Goal: Task Accomplishment & Management: Use online tool/utility

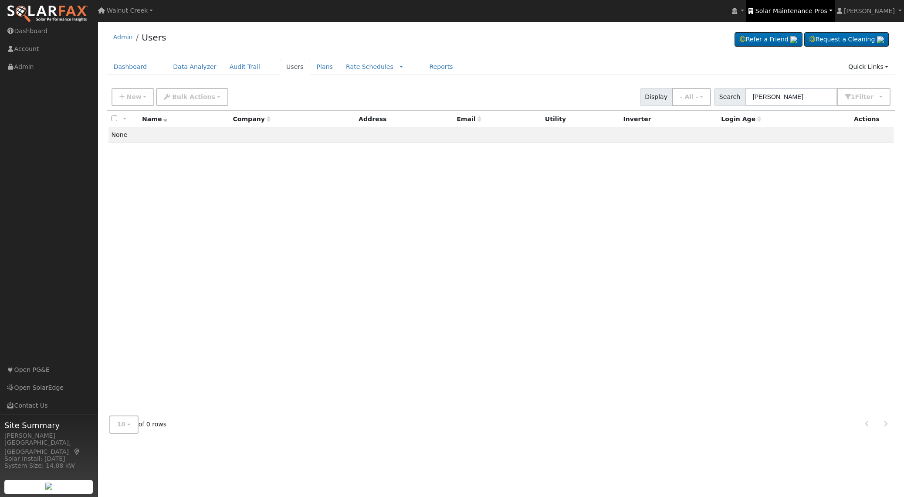
click at [815, 12] on span "Solar Maintenance Pros" at bounding box center [792, 10] width 72 height 7
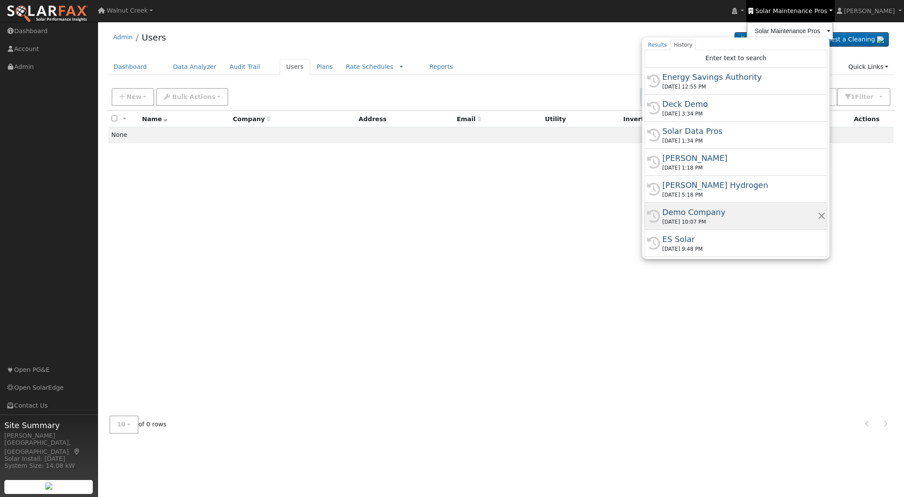
click at [773, 218] on div "09/16/2025 10:07 PM" at bounding box center [739, 222] width 155 height 8
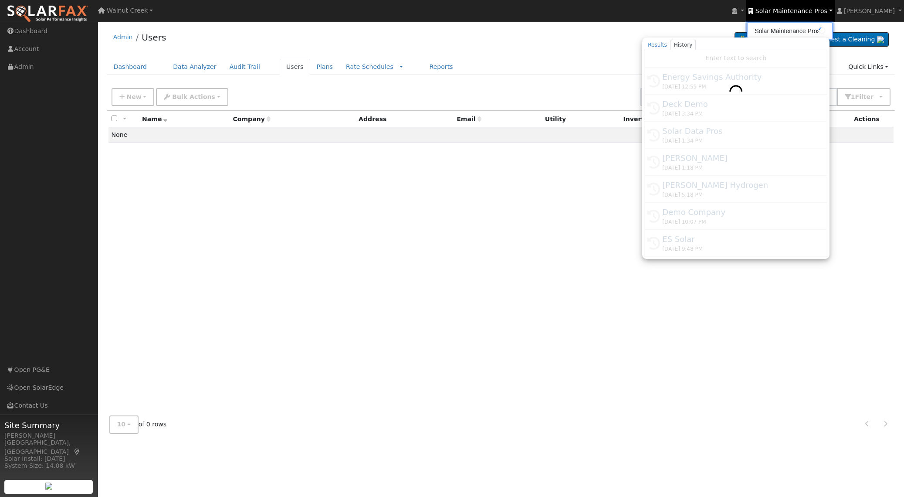
type input "Demo Company"
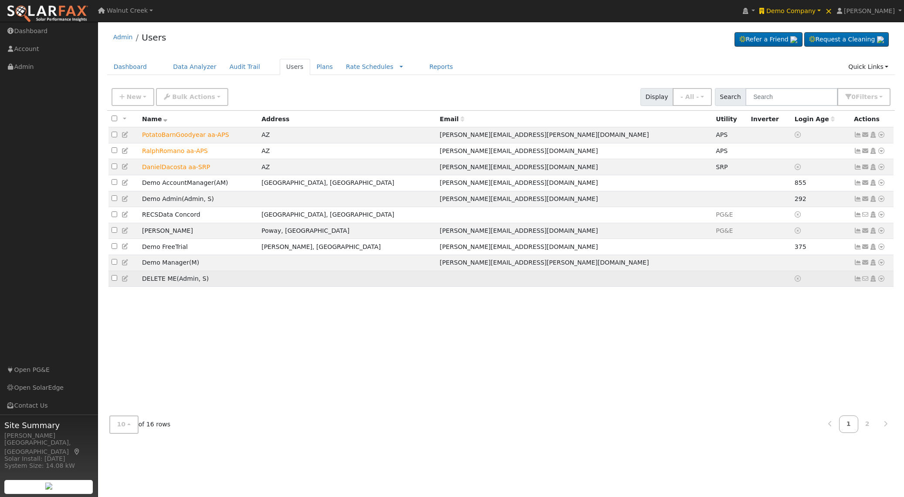
click at [125, 282] on icon at bounding box center [126, 278] width 8 height 6
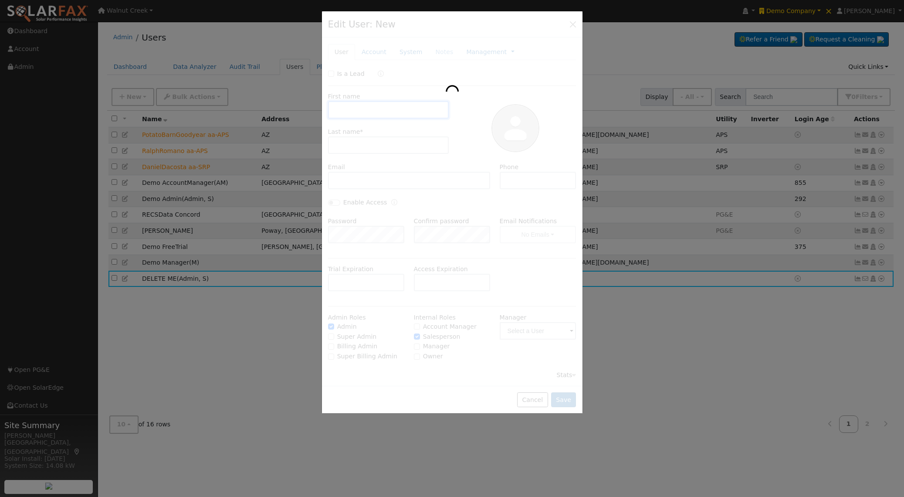
type input "DELETE"
type input "ME"
checkbox input "true"
type input "Demo Salesman"
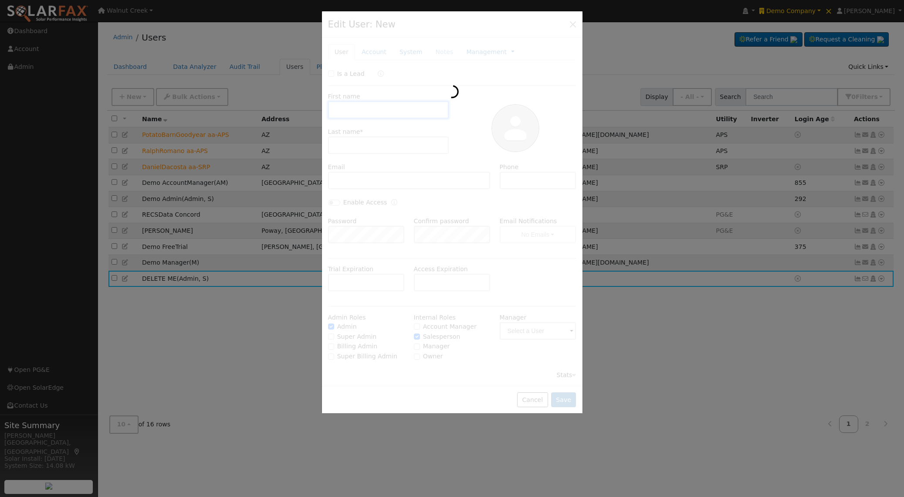
type input "Default Account"
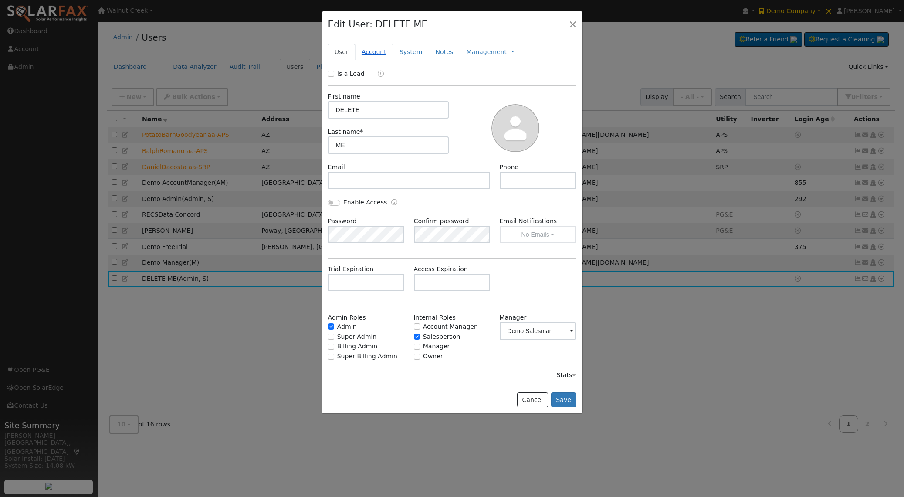
click at [382, 57] on link "Account" at bounding box center [374, 52] width 38 height 16
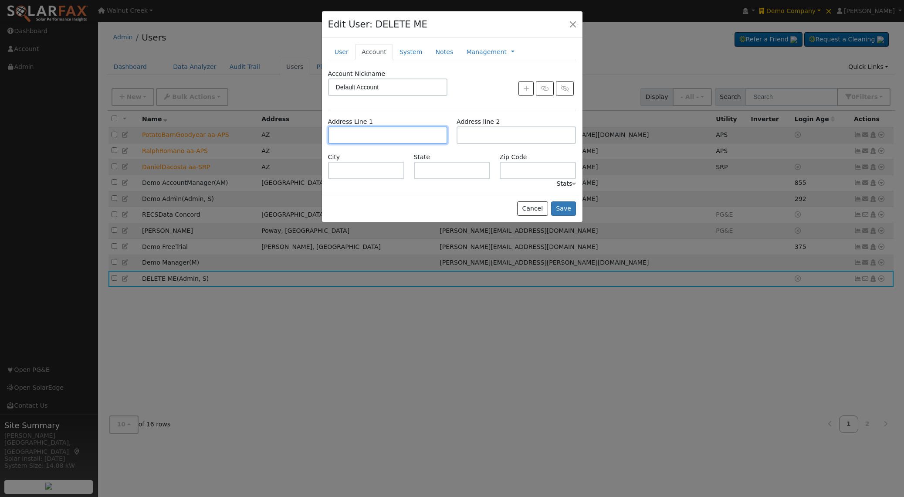
click at [379, 138] on input "text" at bounding box center [387, 134] width 119 height 17
type input "[STREET_ADDRESS]"
type input "Fresno"
type input "CA"
type input "93704"
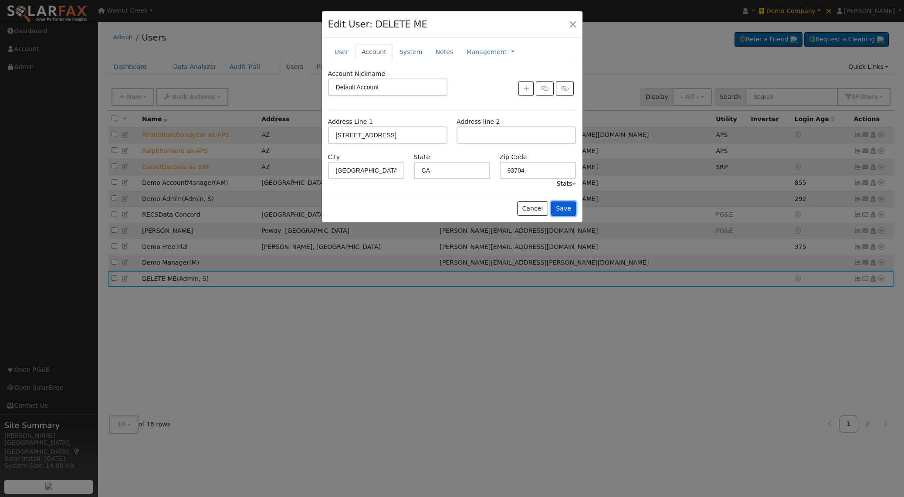
click at [562, 210] on button "Save" at bounding box center [563, 208] width 25 height 15
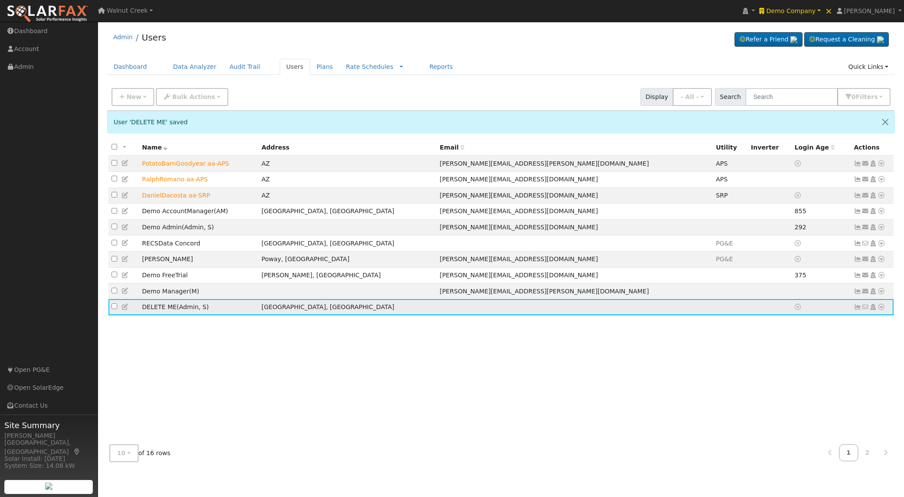
click at [882, 310] on icon at bounding box center [882, 307] width 8 height 6
click at [808, 348] on link "Scenario" at bounding box center [789, 342] width 65 height 12
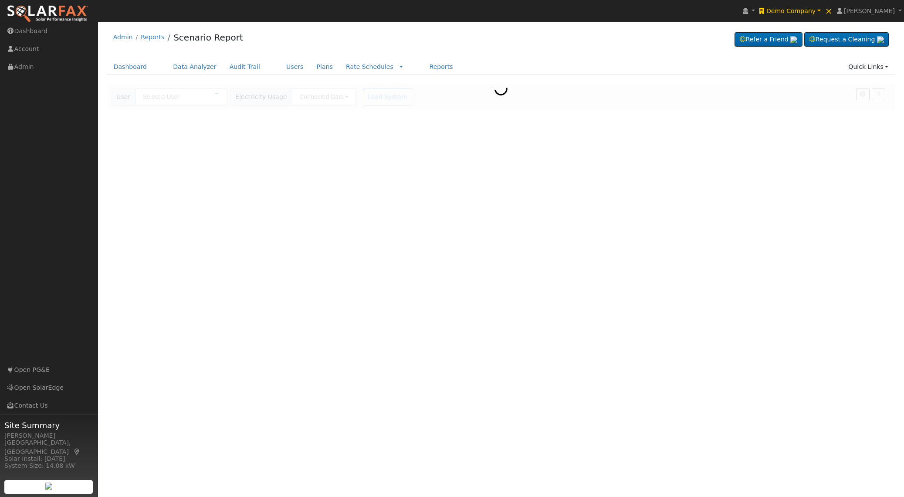
type input "DELETE ME"
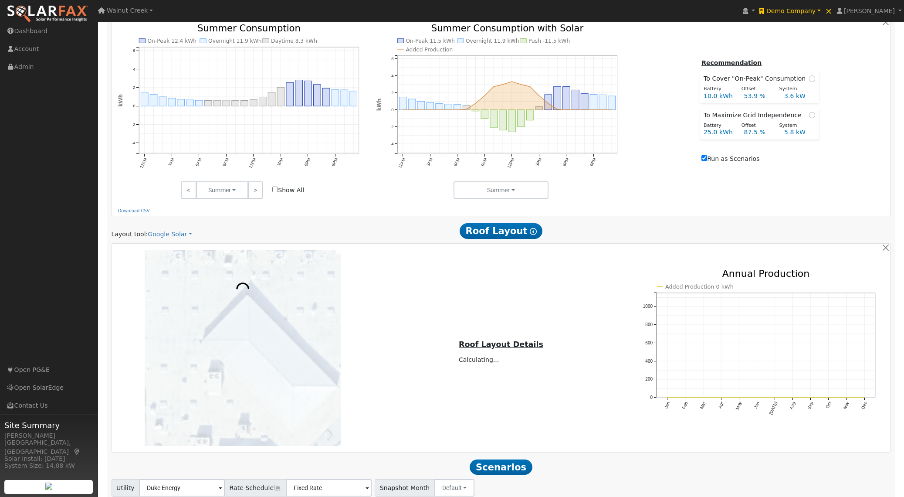
scroll to position [372, 0]
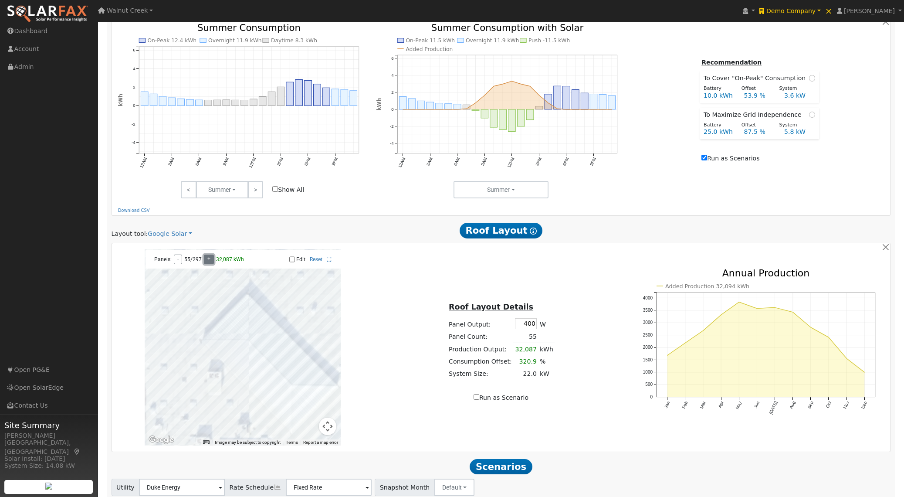
click at [207, 259] on button "+" at bounding box center [209, 260] width 10 height 10
click at [208, 262] on button "+" at bounding box center [209, 260] width 10 height 10
click at [207, 262] on button "+" at bounding box center [209, 260] width 10 height 10
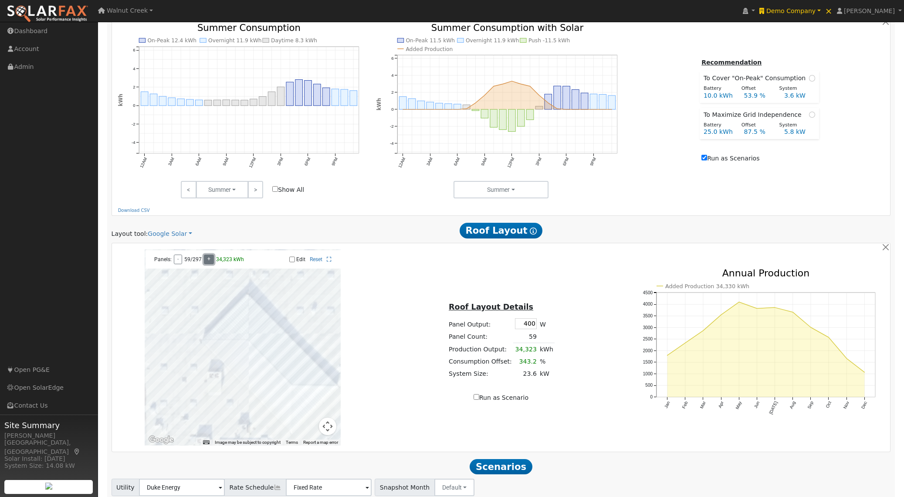
click at [207, 262] on button "+" at bounding box center [209, 260] width 10 height 10
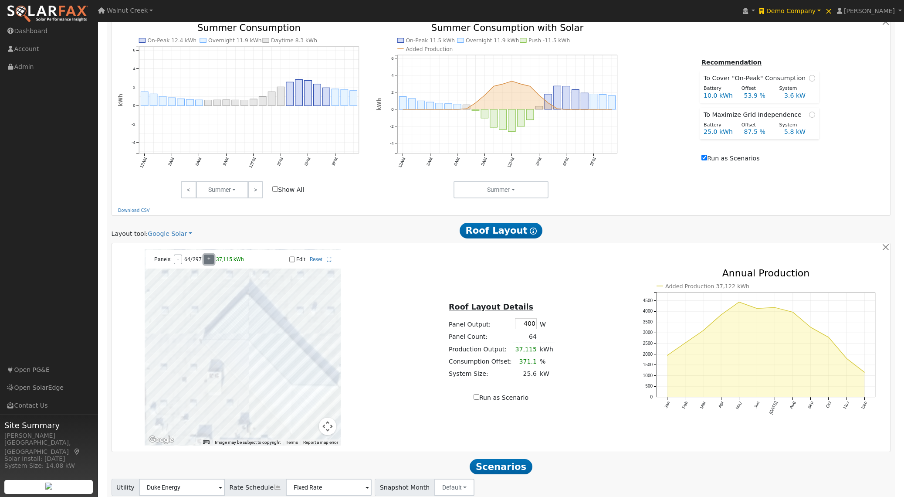
click at [207, 262] on button "+" at bounding box center [209, 260] width 10 height 10
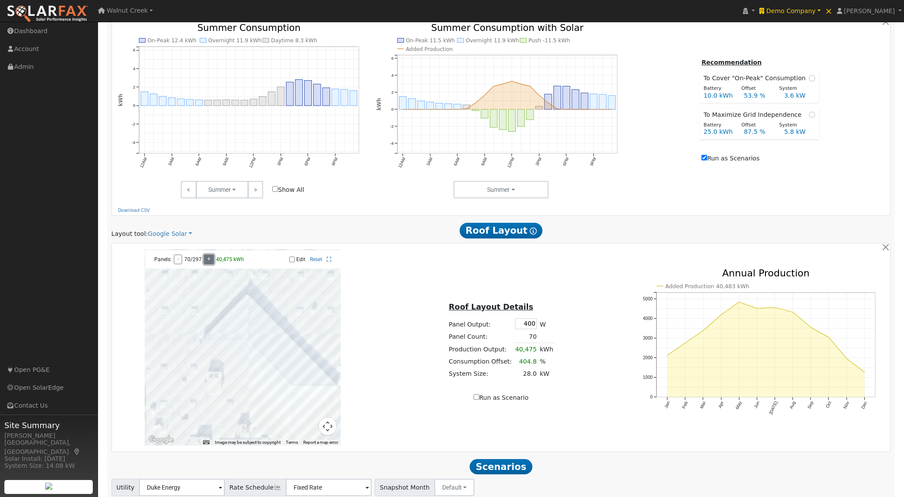
click at [207, 262] on button "+" at bounding box center [209, 260] width 10 height 10
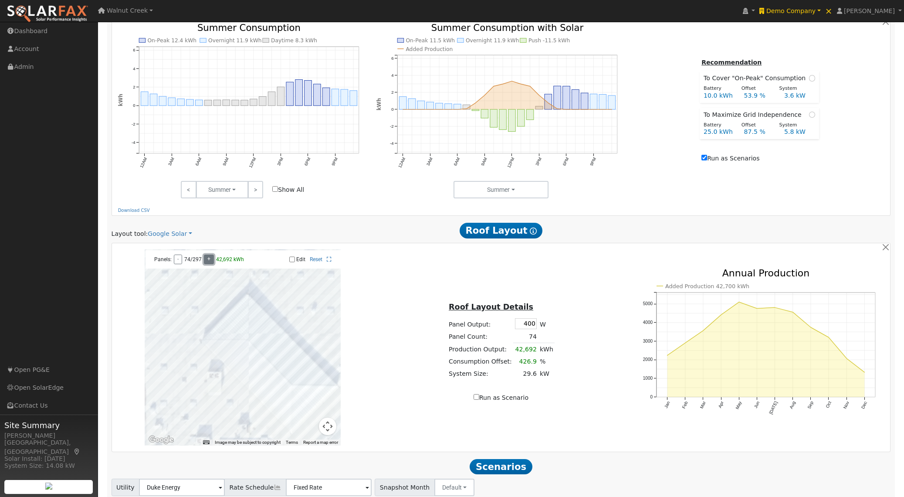
click at [207, 262] on button "+" at bounding box center [209, 260] width 10 height 10
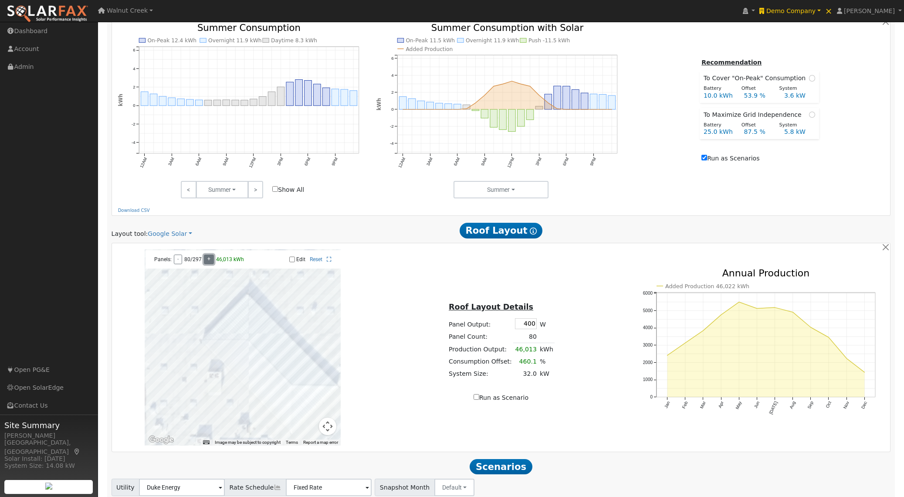
click at [207, 262] on button "+" at bounding box center [209, 260] width 10 height 10
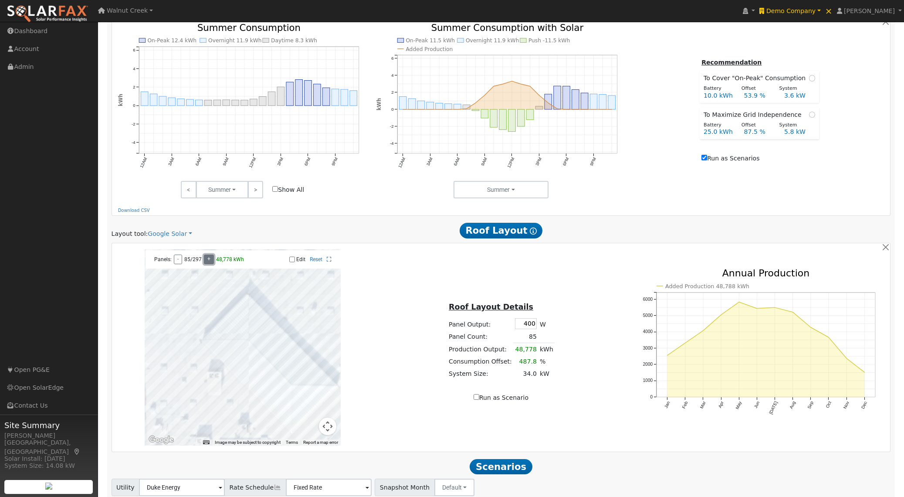
click at [207, 262] on button "+" at bounding box center [209, 260] width 10 height 10
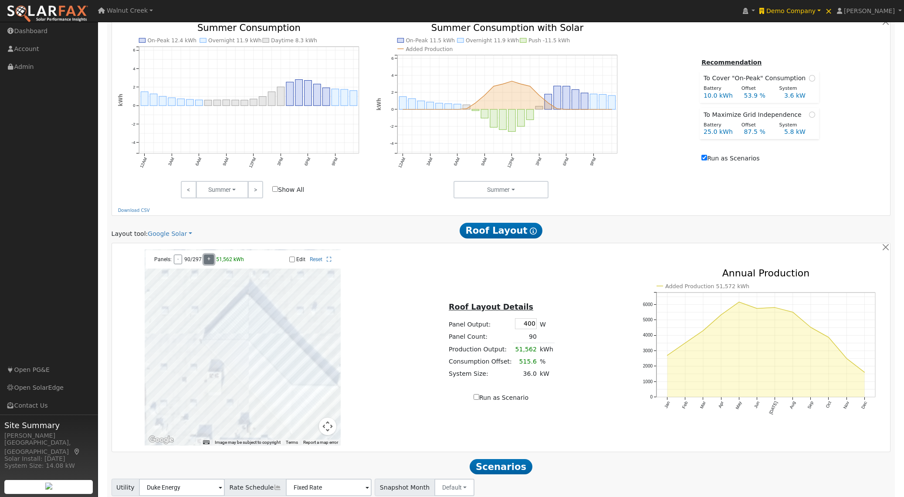
click at [207, 262] on button "+" at bounding box center [209, 260] width 10 height 10
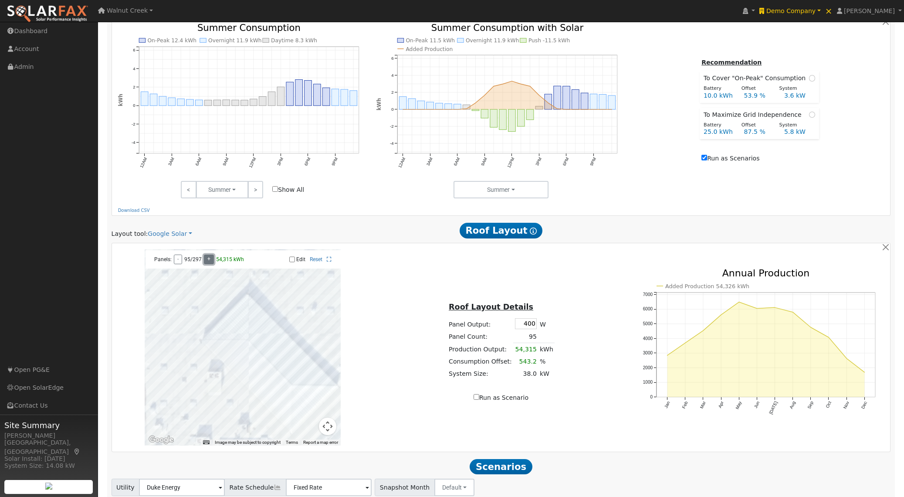
click at [207, 262] on button "+" at bounding box center [209, 260] width 10 height 10
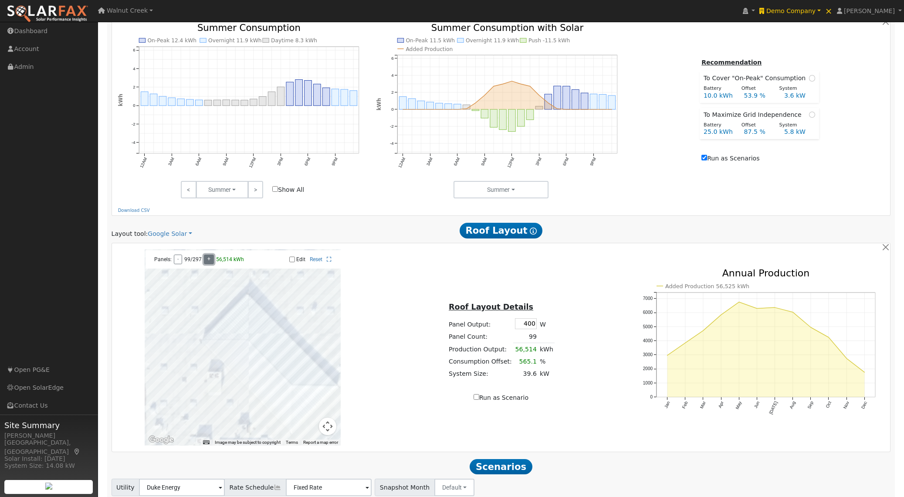
click at [207, 262] on button "+" at bounding box center [209, 260] width 10 height 10
click at [207, 262] on button "+" at bounding box center [212, 260] width 10 height 10
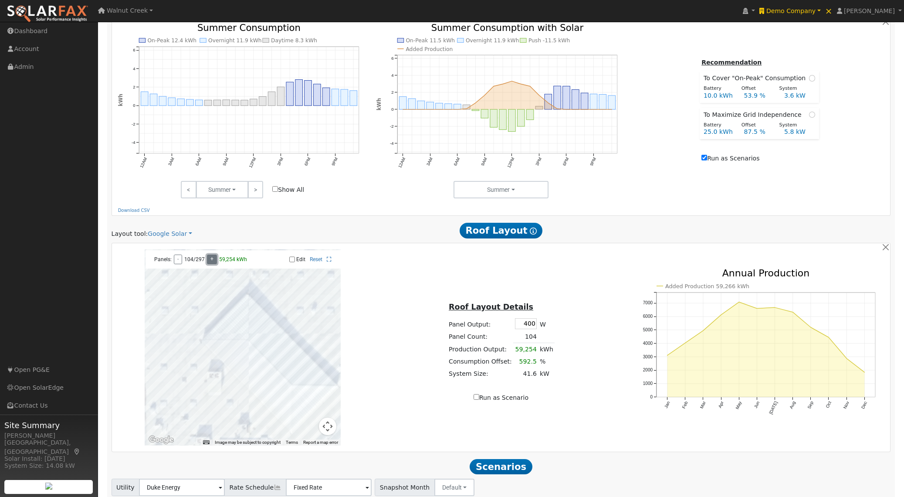
click at [207, 262] on button "+" at bounding box center [212, 260] width 10 height 10
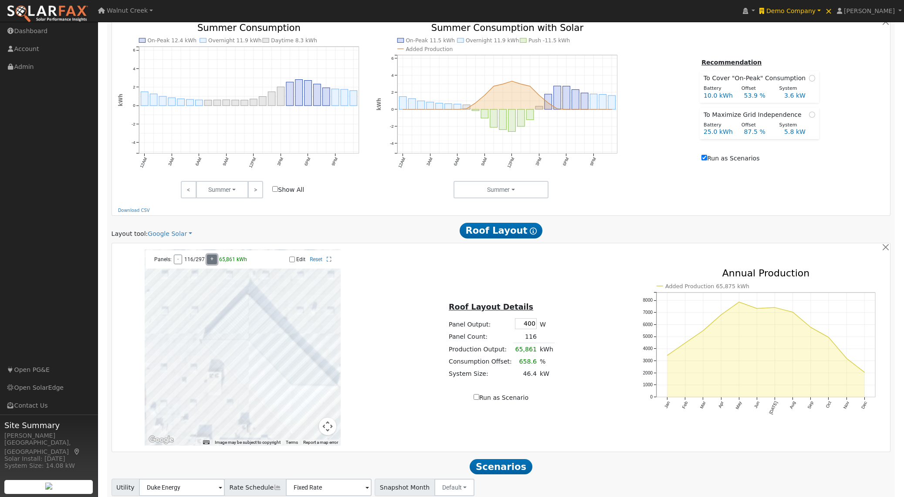
click at [207, 262] on button "+" at bounding box center [212, 260] width 10 height 10
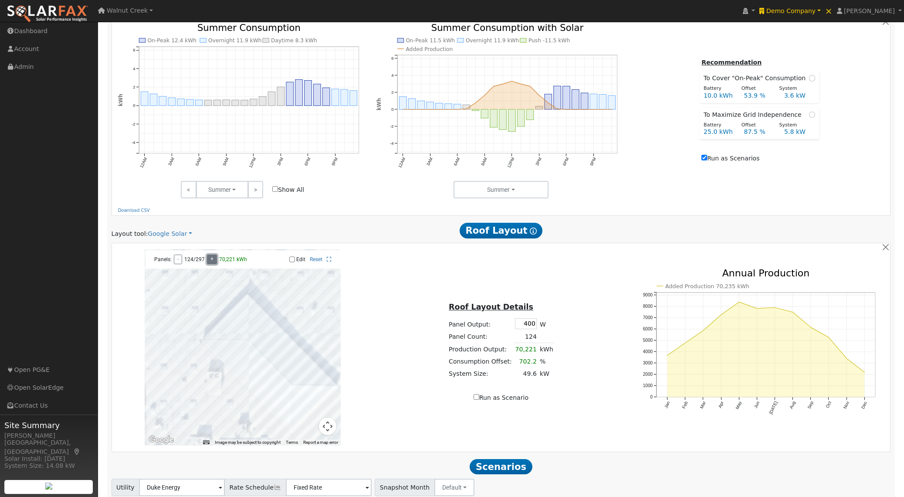
click at [208, 262] on button "+" at bounding box center [212, 260] width 10 height 10
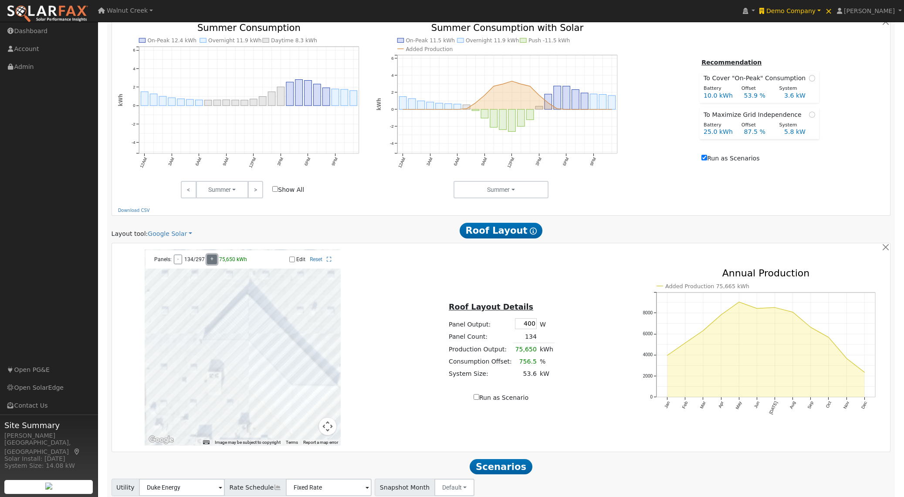
click at [208, 262] on button "+" at bounding box center [212, 260] width 10 height 10
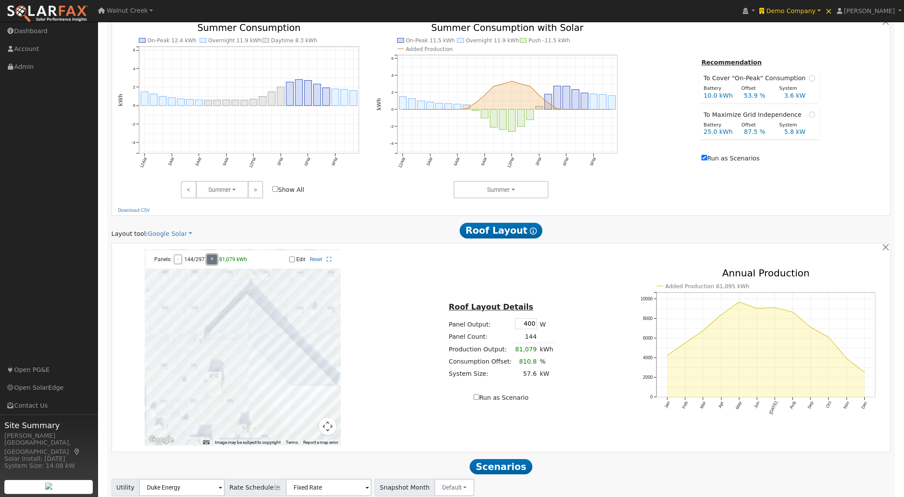
click at [208, 262] on button "+" at bounding box center [212, 260] width 10 height 10
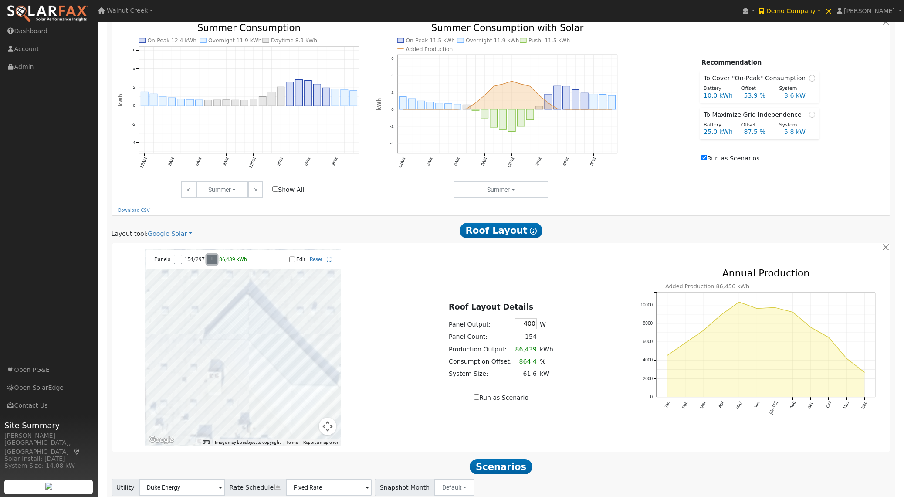
click at [208, 262] on button "+" at bounding box center [212, 260] width 10 height 10
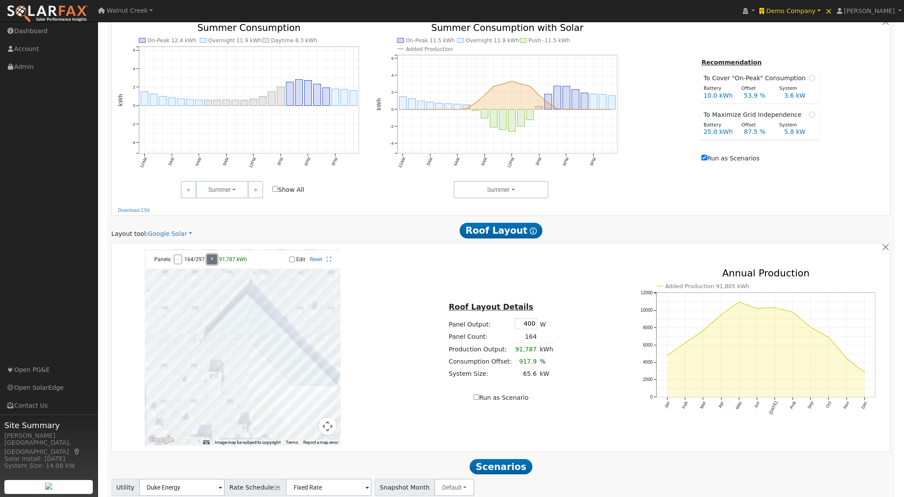
click at [208, 262] on button "+" at bounding box center [212, 260] width 10 height 10
click at [207, 262] on button "+" at bounding box center [212, 260] width 10 height 10
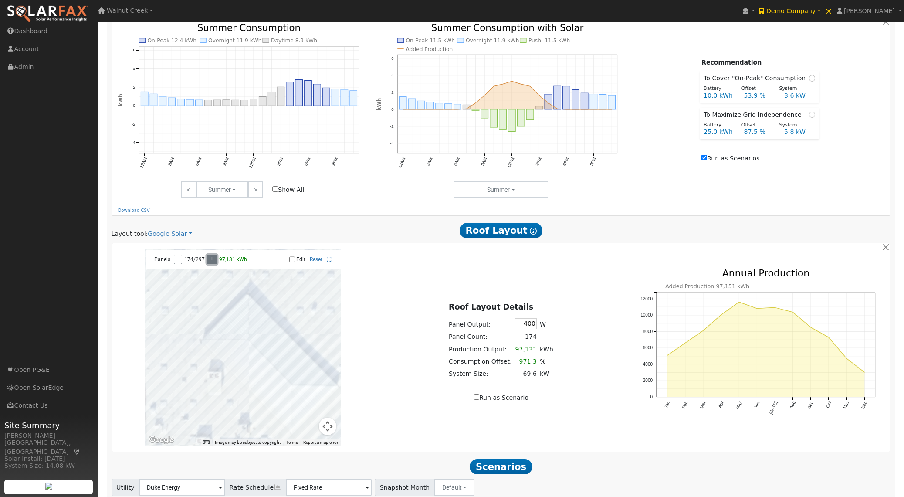
click at [207, 262] on button "+" at bounding box center [212, 260] width 10 height 10
click at [207, 261] on button "+" at bounding box center [212, 260] width 10 height 10
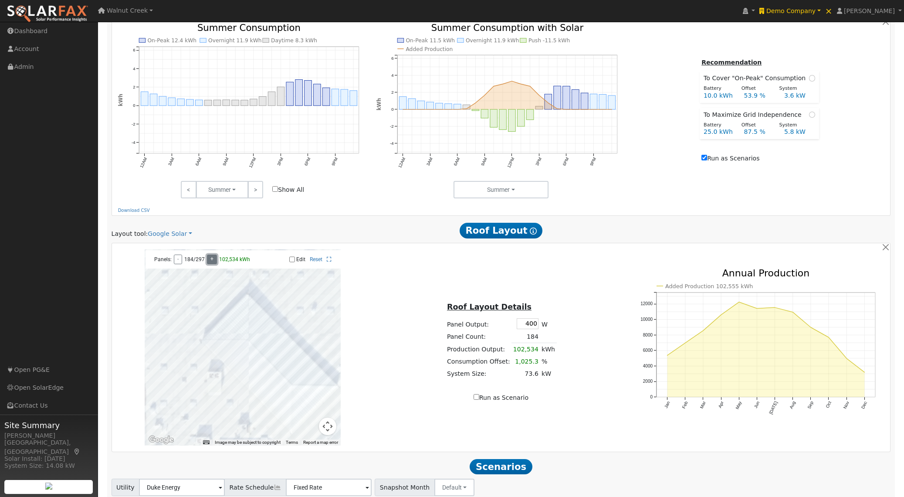
click at [207, 261] on button "+" at bounding box center [212, 260] width 10 height 10
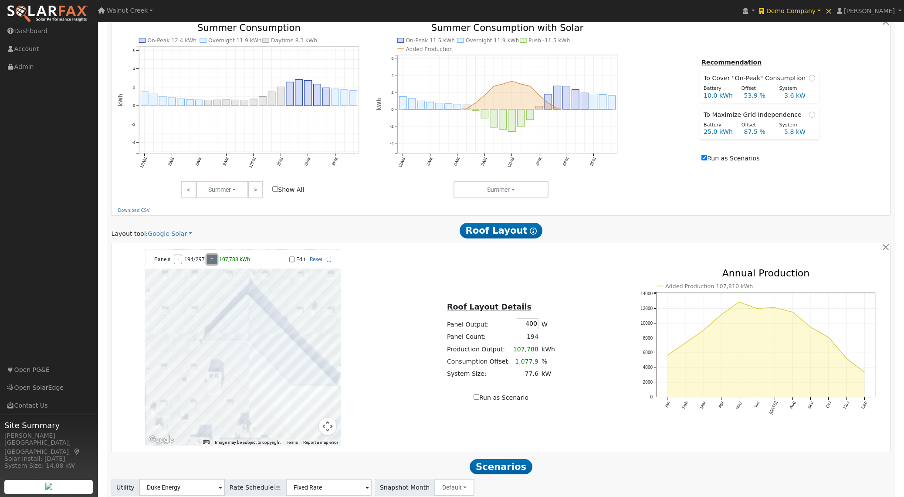
click at [207, 261] on button "+" at bounding box center [212, 260] width 10 height 10
click at [207, 262] on button "+" at bounding box center [212, 260] width 10 height 10
click at [207, 261] on button "+" at bounding box center [212, 260] width 10 height 10
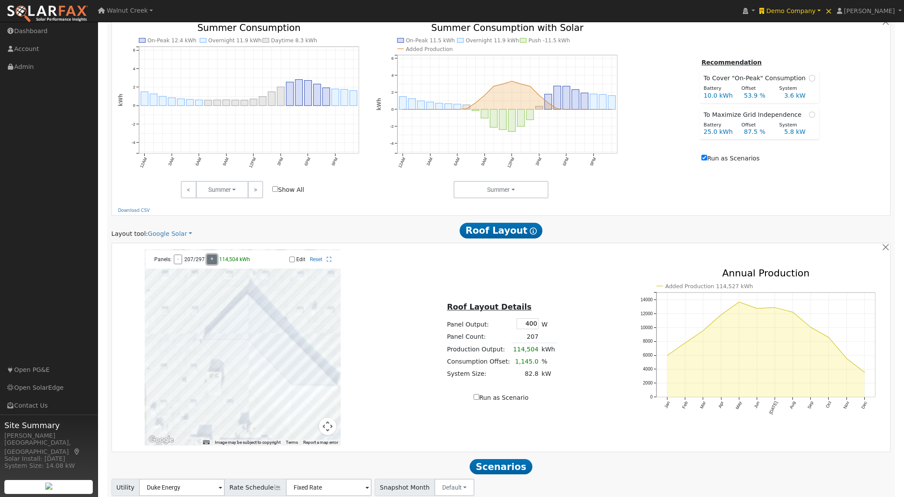
click at [207, 261] on button "+" at bounding box center [212, 260] width 10 height 10
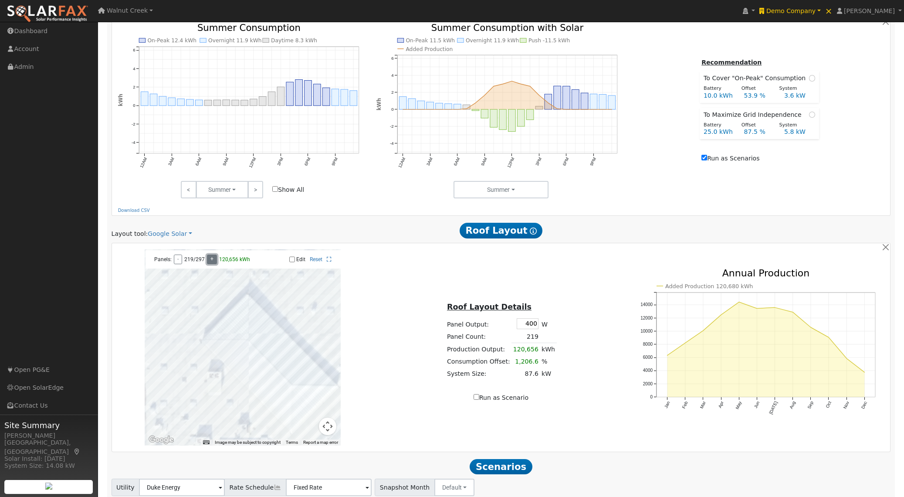
click at [207, 261] on button "+" at bounding box center [212, 260] width 10 height 10
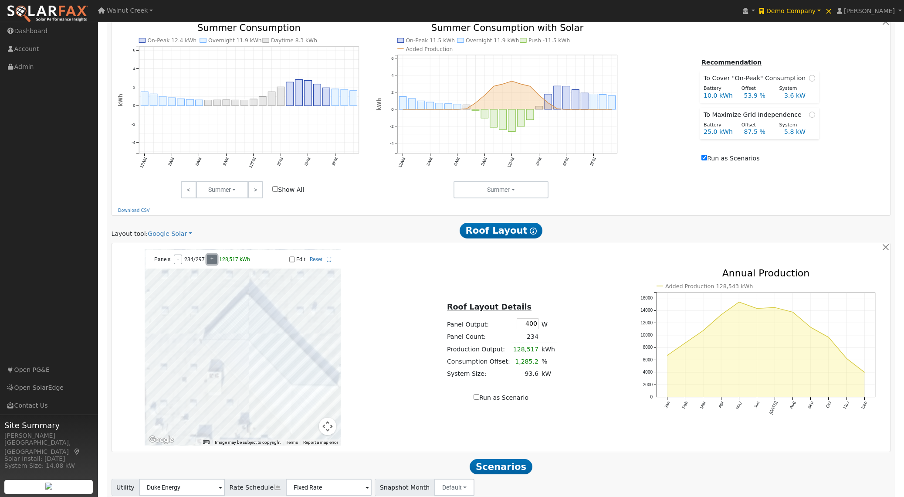
click at [207, 261] on button "+" at bounding box center [212, 260] width 10 height 10
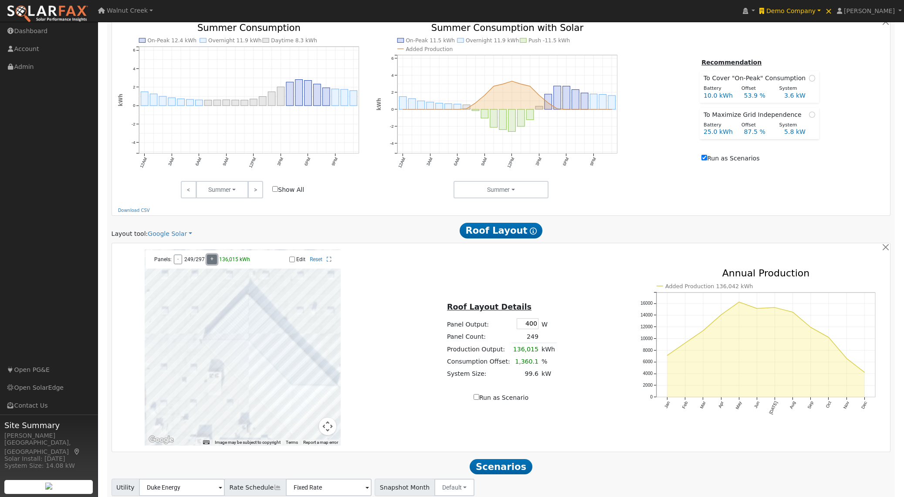
click at [207, 261] on button "+" at bounding box center [212, 260] width 10 height 10
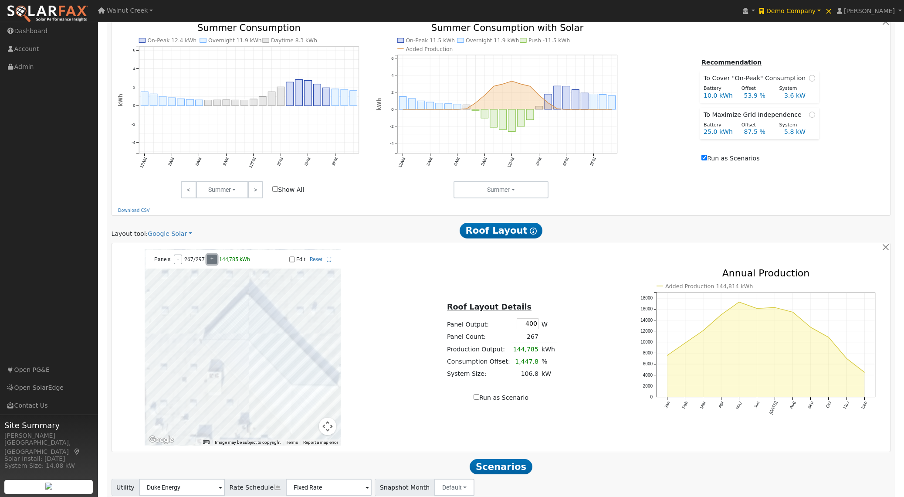
click at [207, 261] on button "+" at bounding box center [212, 260] width 10 height 10
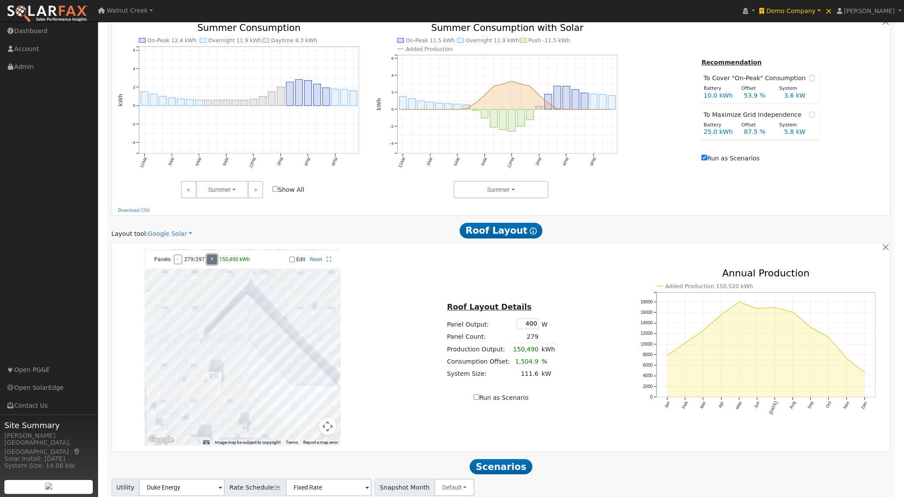
click at [207, 261] on button "+" at bounding box center [212, 260] width 10 height 10
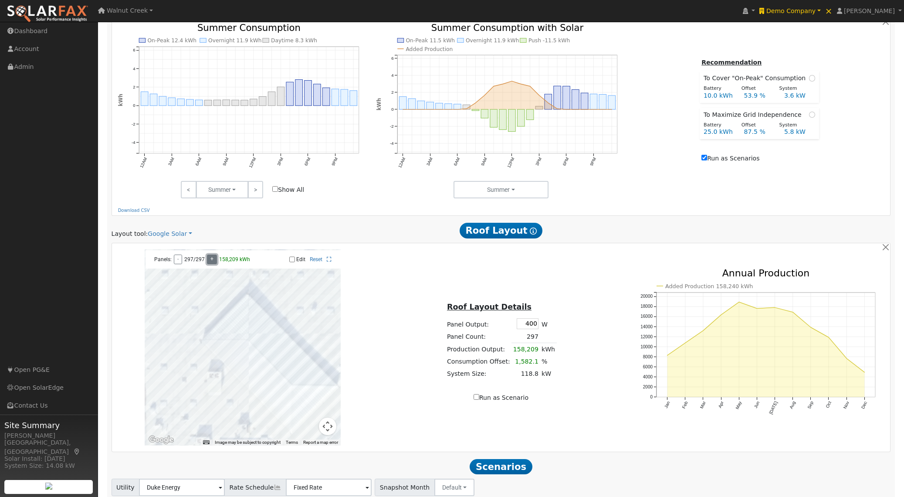
click at [207, 261] on button "+" at bounding box center [212, 260] width 10 height 10
click at [178, 264] on button "-" at bounding box center [178, 260] width 8 height 10
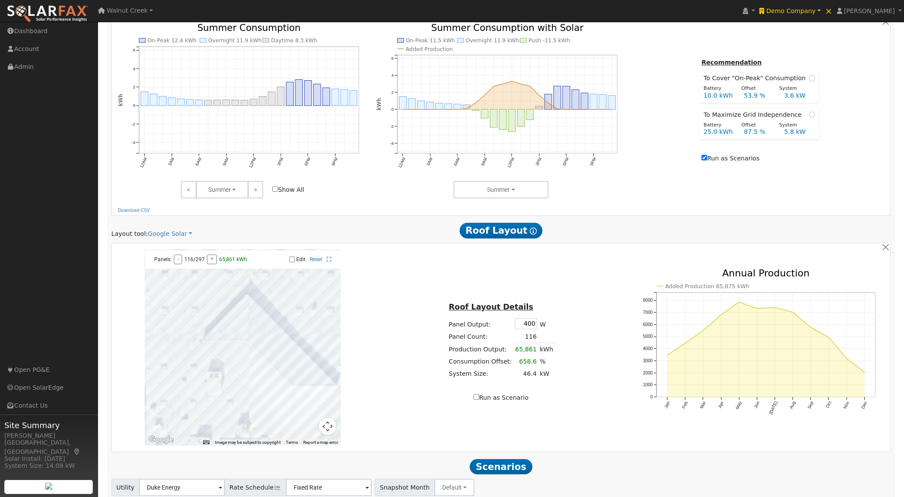
click at [292, 261] on input "Edit" at bounding box center [292, 259] width 6 height 6
checkbox input "false"
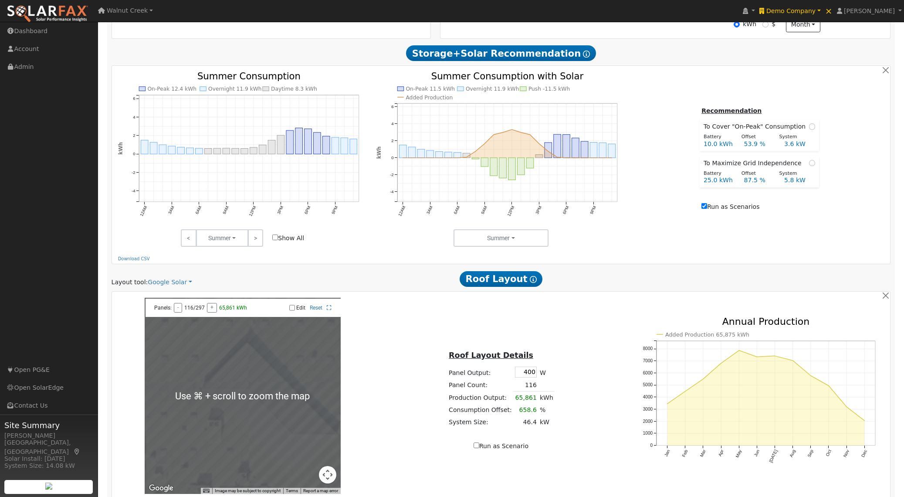
scroll to position [331, 0]
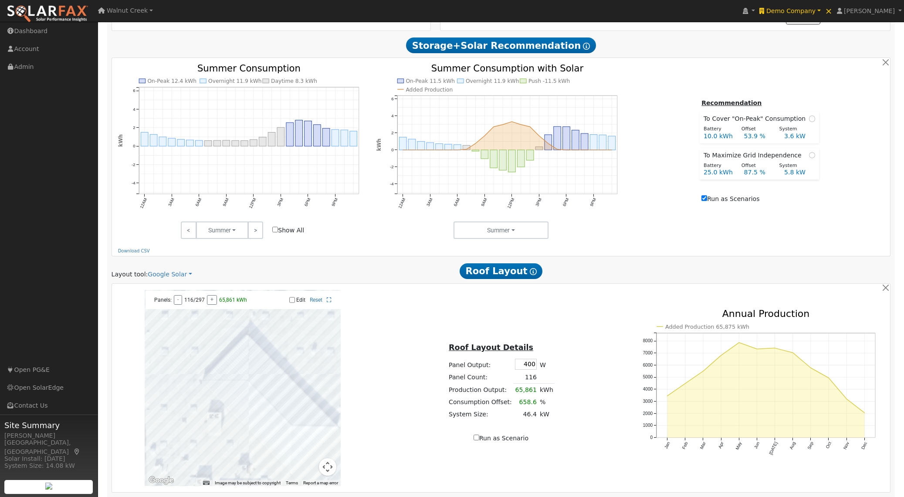
click at [313, 299] on div "Panels: - 116/297 + 65,861 kWh Edit Reset" at bounding box center [243, 300] width 195 height 18
click at [313, 301] on link "Reset" at bounding box center [316, 300] width 13 height 6
